Goal: Find specific page/section: Find specific page/section

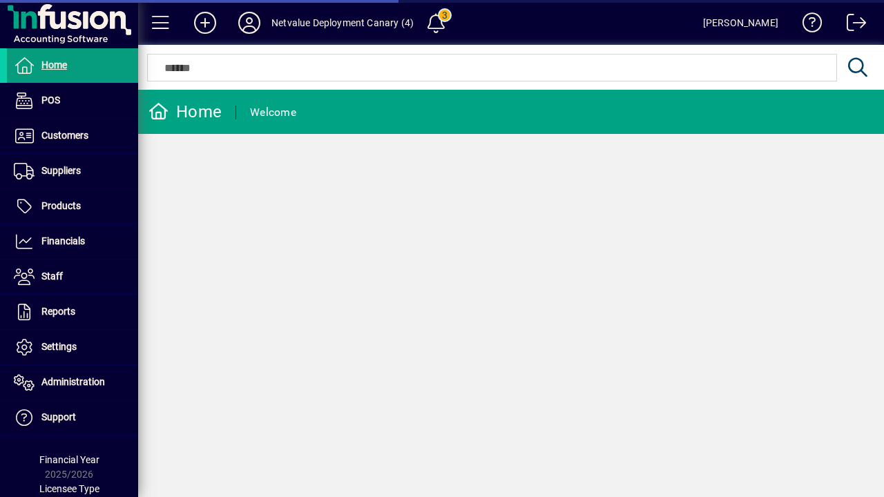
click at [249, 23] on icon at bounding box center [250, 23] width 28 height 22
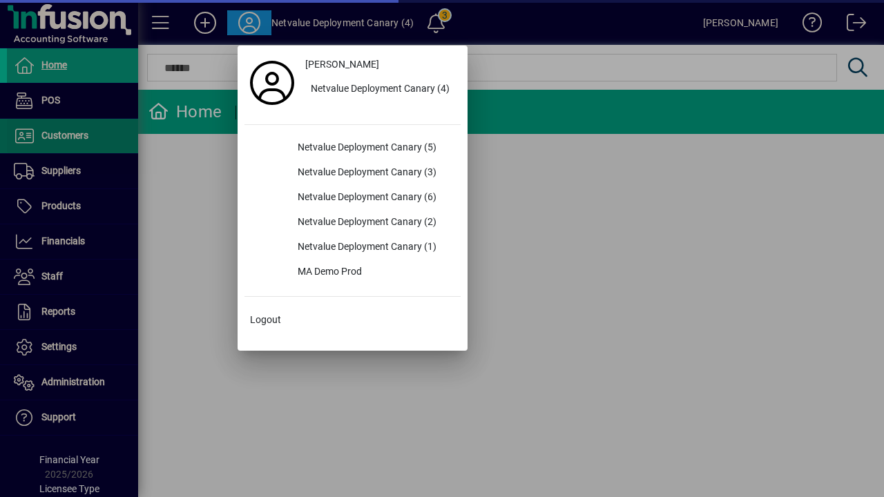
click at [373, 247] on div "Netvalue Deployment Canary (1)" at bounding box center [374, 248] width 174 height 25
click at [67, 136] on span "Customers" at bounding box center [64, 135] width 47 height 11
